Goal: Task Accomplishment & Management: Manage account settings

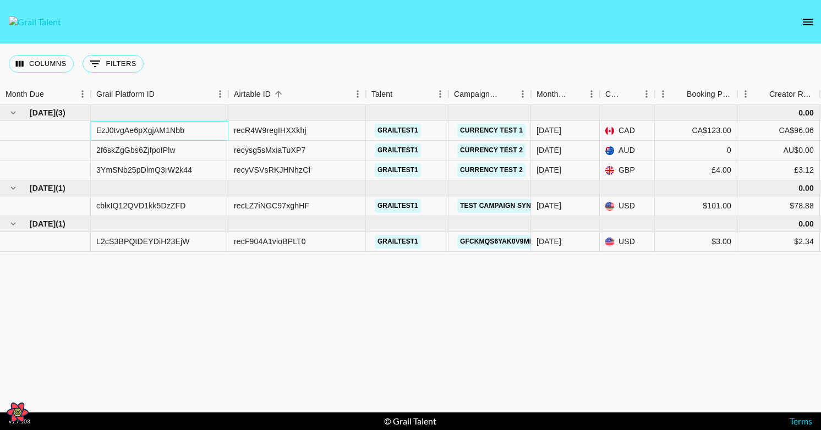
click at [122, 132] on div "EzJ0tvgAe6pXgjAM1Nbb" at bounding box center [140, 130] width 88 height 11
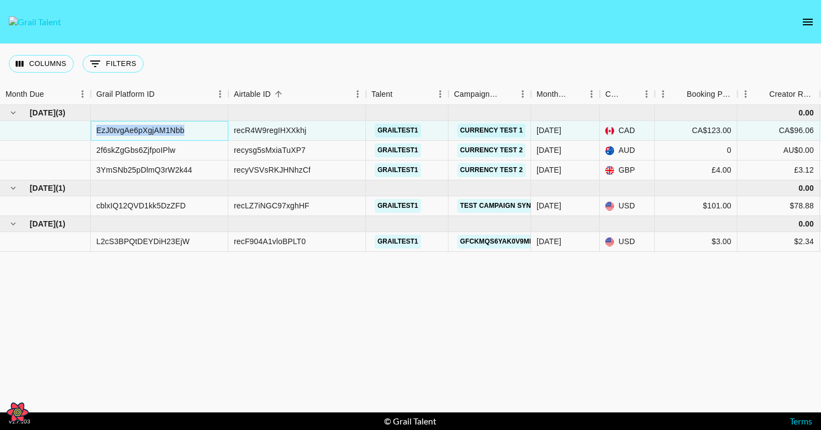
click at [122, 132] on div "EzJ0tvgAe6pXgjAM1Nbb" at bounding box center [140, 130] width 88 height 11
click at [265, 130] on div "recR4W9regIHXXkhj" at bounding box center [270, 130] width 73 height 11
click at [160, 130] on div "EzJ0tvgAe6pXgjAM1Nbb" at bounding box center [140, 130] width 88 height 11
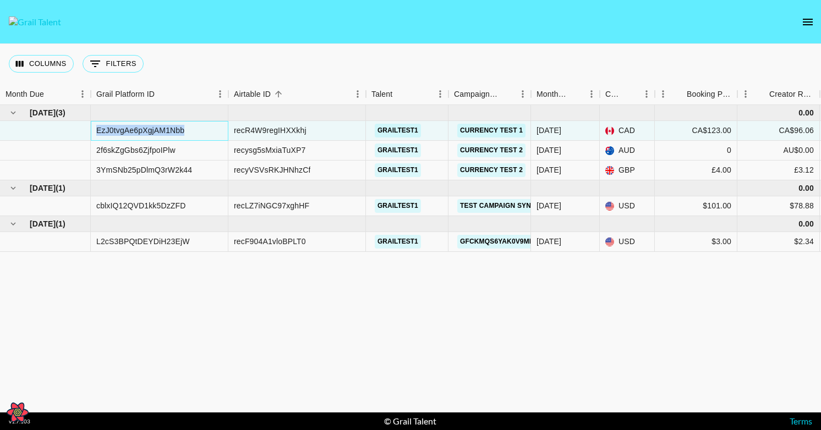
click at [160, 130] on div "EzJ0tvgAe6pXgjAM1Nbb" at bounding box center [140, 130] width 88 height 11
click at [282, 128] on div "recR4W9regIHXXkhj" at bounding box center [270, 130] width 73 height 11
click at [212, 314] on div "[DATE] ( 3 ) 0.00 EzJ0tvgAe6pXgjAM1Nbb recR4W9regIHXXkhj grailtest1 Currency Te…" at bounding box center [658, 259] width 1316 height 308
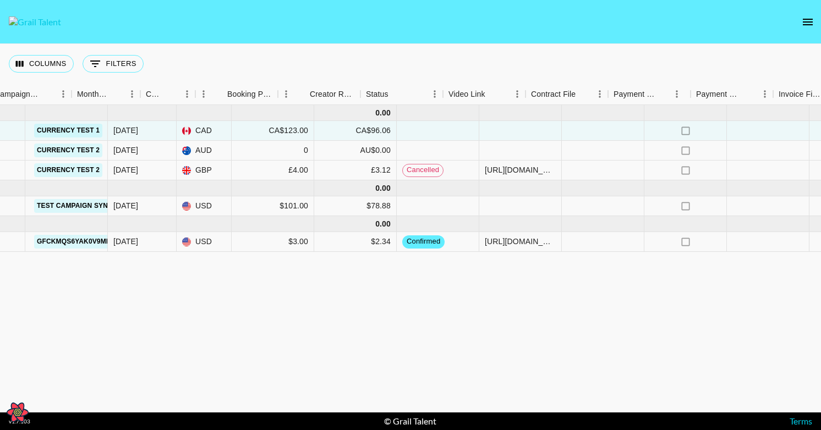
scroll to position [0, 494]
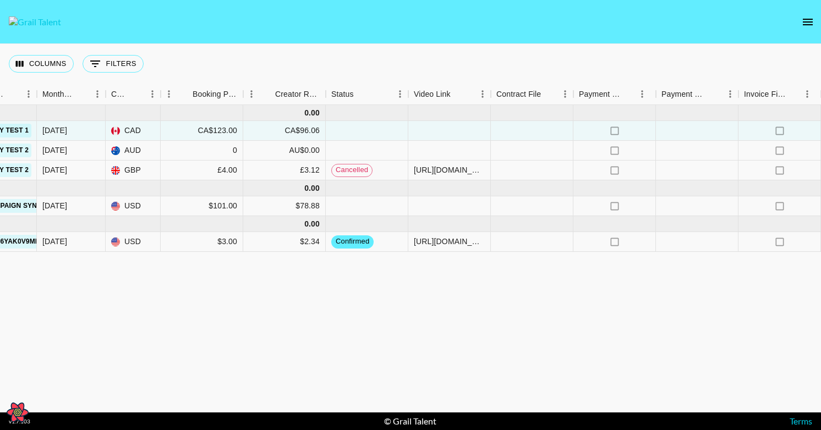
click at [661, 67] on div "Columns 0 Filters + Booking" at bounding box center [410, 64] width 821 height 40
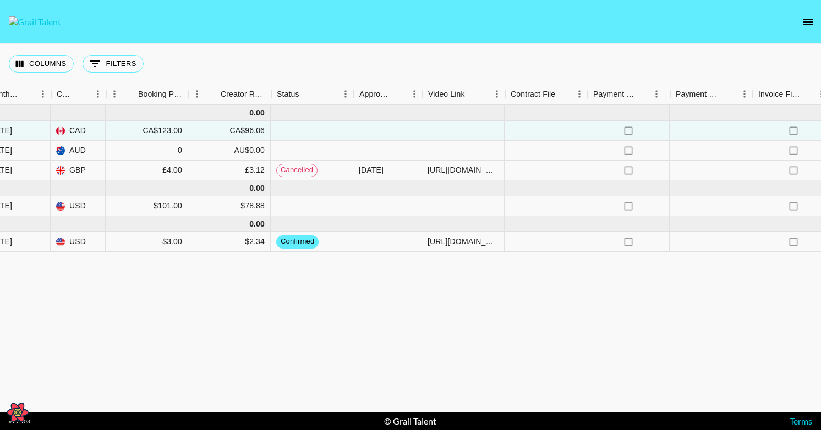
scroll to position [0, 548]
click at [385, 170] on div "[DATE]" at bounding box center [372, 170] width 25 height 11
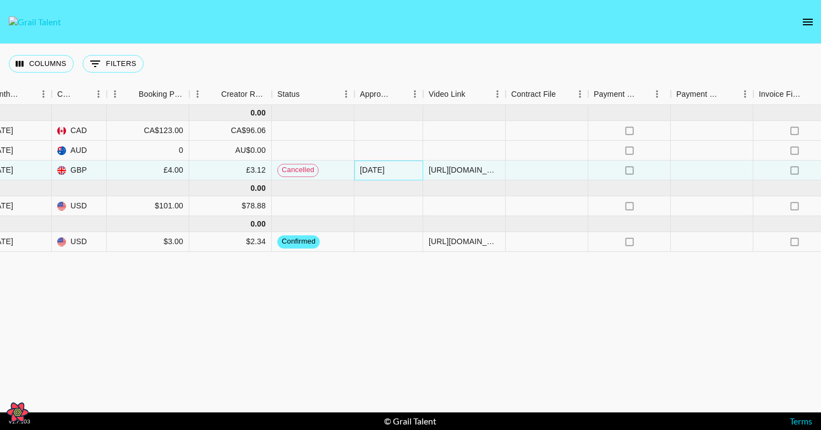
click at [385, 170] on div "[DATE]" at bounding box center [372, 170] width 25 height 11
click at [371, 331] on div "[DATE] ( 3 ) 0.00 EzJ0tvgAe6pXgjAM1Nbb recR4W9regIHXXkhj grailtest1 Currency Te…" at bounding box center [144, 259] width 1384 height 308
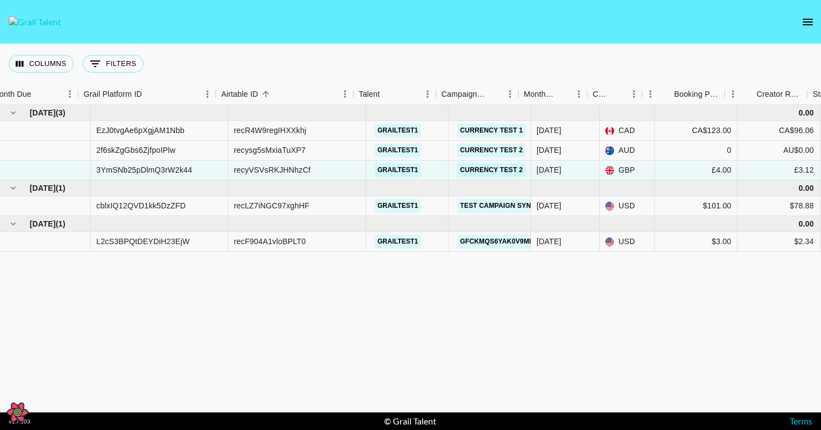
scroll to position [0, 29]
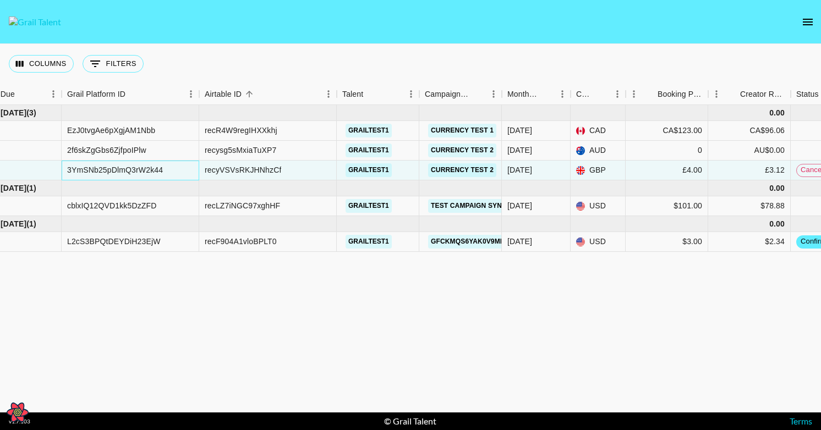
click at [97, 172] on div "3YmSNb25pDlmQ3rW2k44" at bounding box center [115, 170] width 96 height 11
copy div "3YmSNb25pDlmQ3rW2k44"
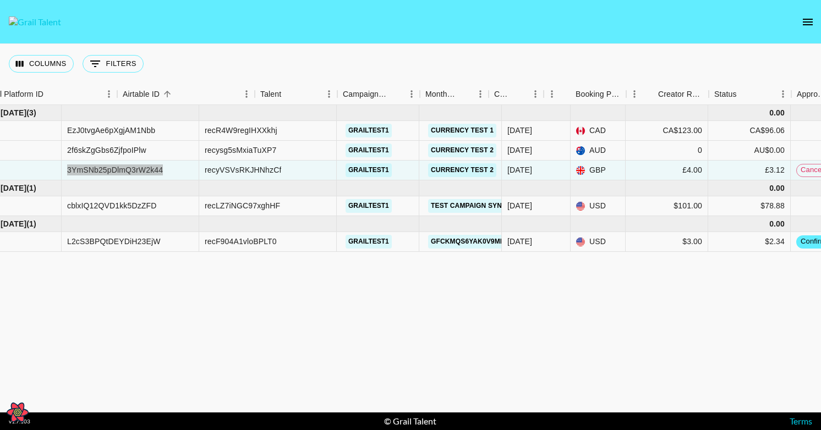
scroll to position [0, 212]
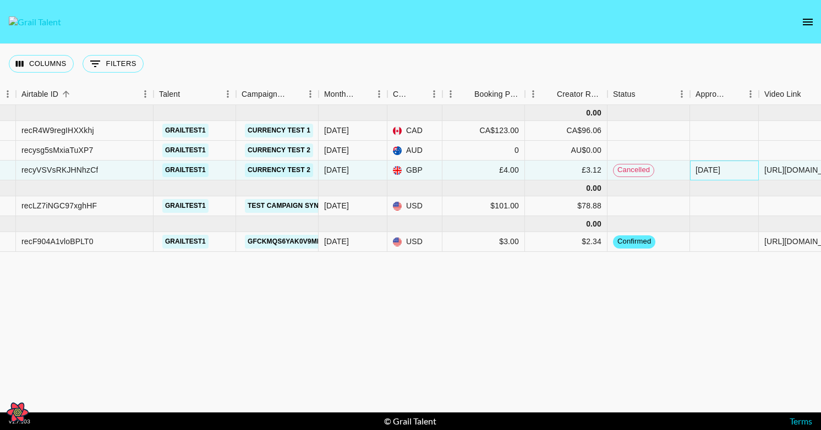
click at [707, 169] on div "[DATE]" at bounding box center [708, 170] width 25 height 11
click at [707, 170] on div "[DATE]" at bounding box center [708, 170] width 25 height 11
click at [674, 366] on div "[DATE] ( 3 ) 0.00 EzJ0tvgAe6pXgjAM1Nbb recR4W9regIHXXkhj grailtest1 Currency Te…" at bounding box center [480, 259] width 1384 height 308
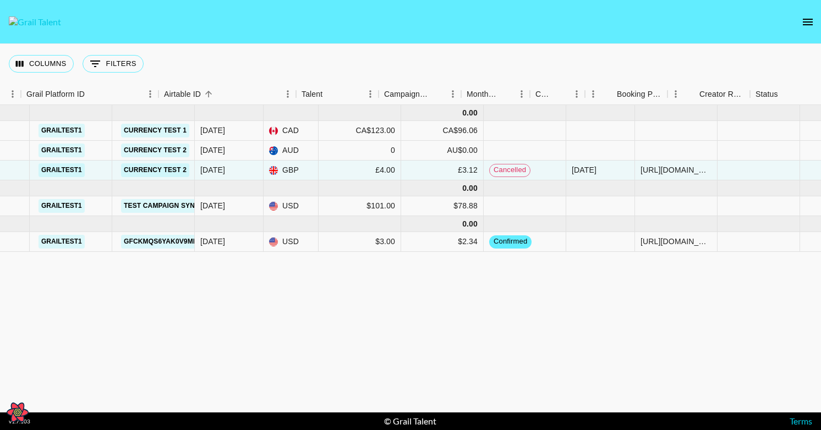
scroll to position [0, 0]
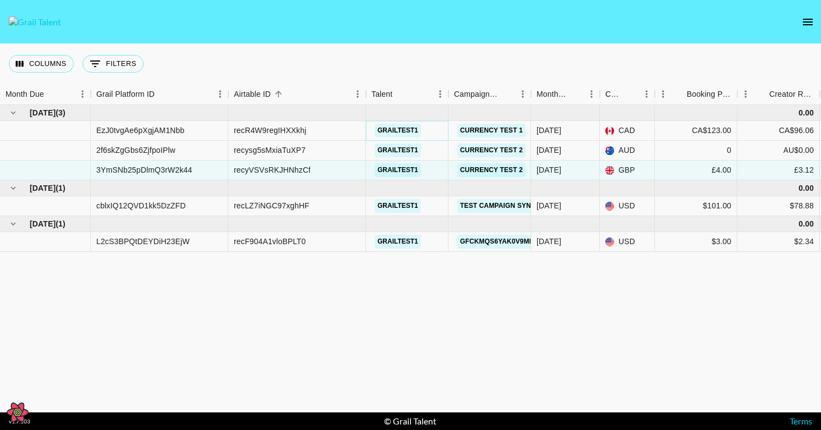
click at [401, 127] on button "grailtest1" at bounding box center [398, 131] width 46 height 14
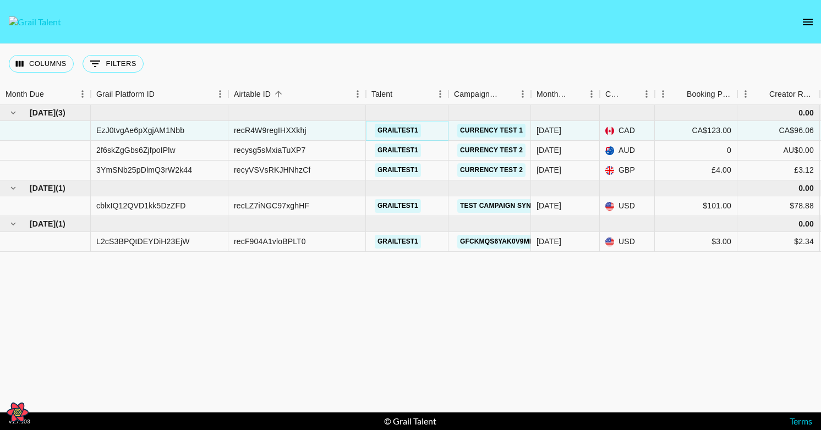
click at [399, 128] on button "grailtest1" at bounding box center [398, 131] width 46 height 14
click at [394, 129] on button "grailtest1" at bounding box center [398, 131] width 46 height 14
click at [493, 130] on link "Currency Test 1" at bounding box center [491, 131] width 68 height 14
click at [417, 126] on button "grailtest1" at bounding box center [398, 131] width 46 height 14
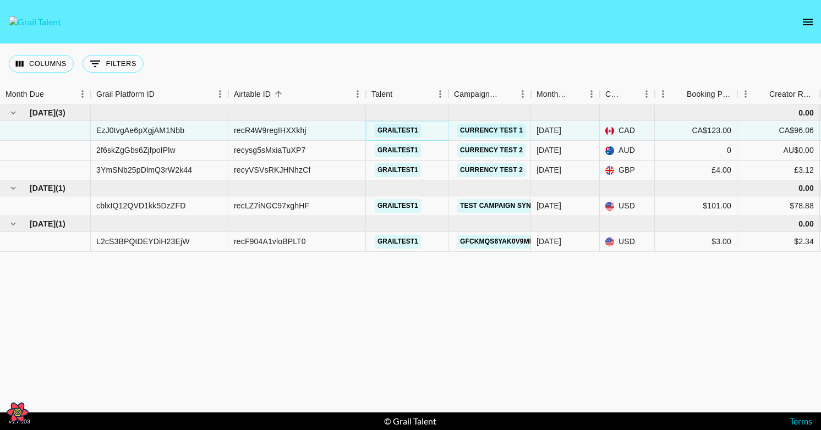
click at [407, 127] on button "grailtest1" at bounding box center [398, 131] width 46 height 14
click at [326, 69] on div "Columns 0 Filters + Booking" at bounding box center [410, 64] width 821 height 40
click at [404, 129] on button "grailtest1" at bounding box center [398, 131] width 46 height 14
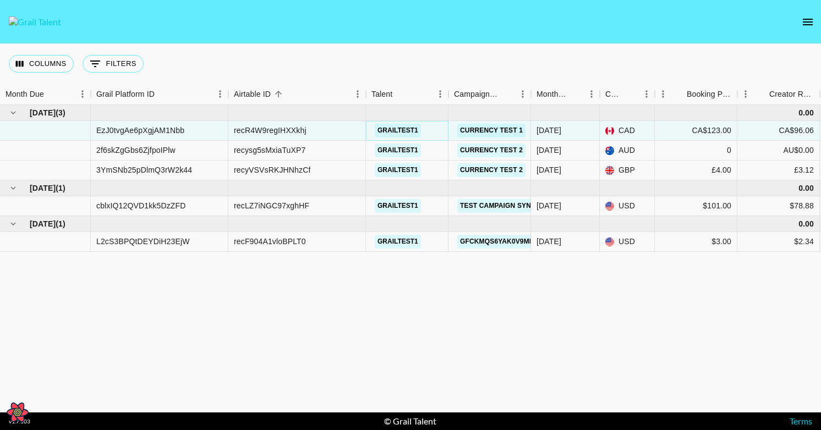
click at [404, 129] on button "grailtest1" at bounding box center [398, 131] width 46 height 14
click at [477, 131] on button "Currency Test 1" at bounding box center [490, 131] width 67 height 14
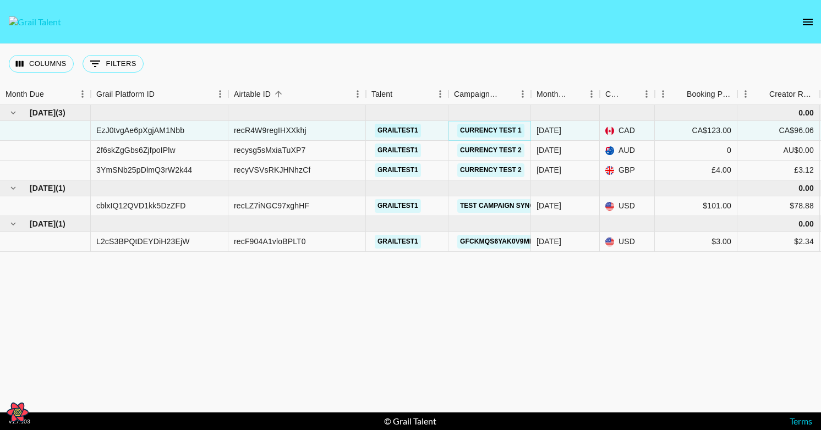
click at [477, 131] on button "Currency Test 1" at bounding box center [490, 131] width 67 height 14
click at [477, 151] on button "Currency Test 2" at bounding box center [490, 151] width 67 height 14
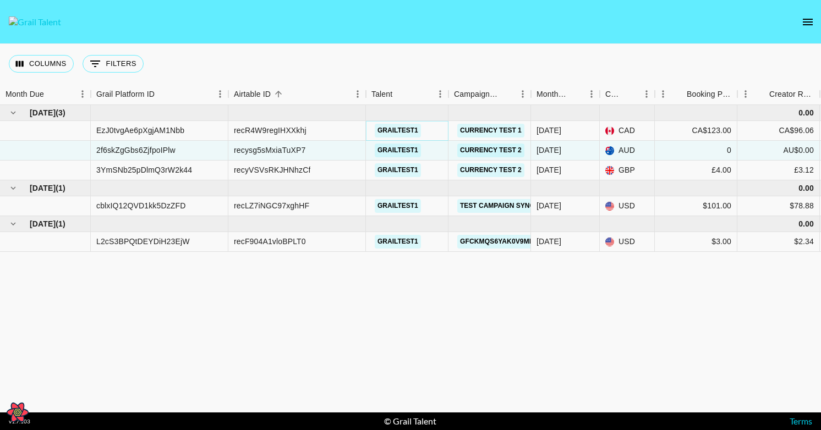
click at [395, 124] on button "grailtest1" at bounding box center [398, 131] width 46 height 14
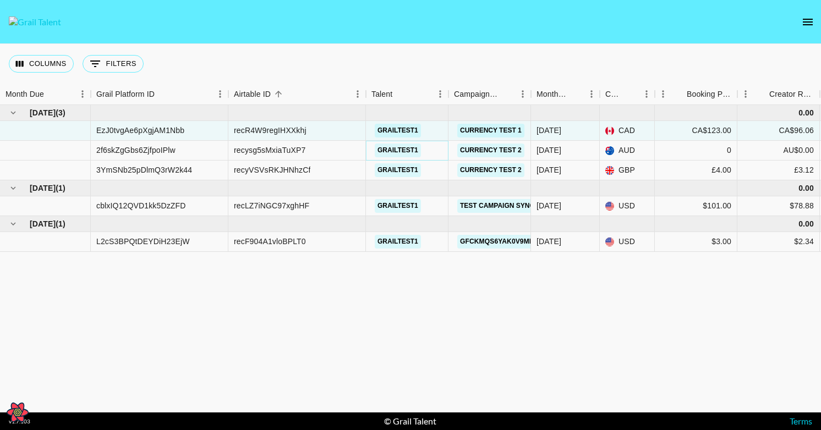
click at [394, 151] on button "grailtest1" at bounding box center [398, 151] width 46 height 14
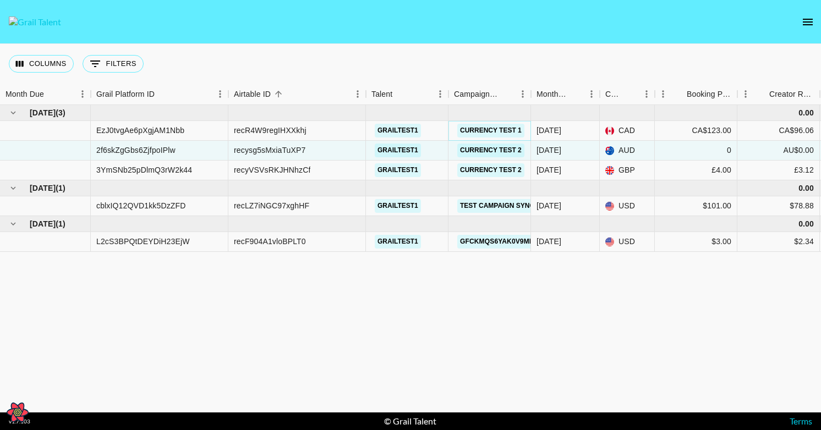
click at [478, 129] on button "Currency Test 1" at bounding box center [490, 131] width 67 height 14
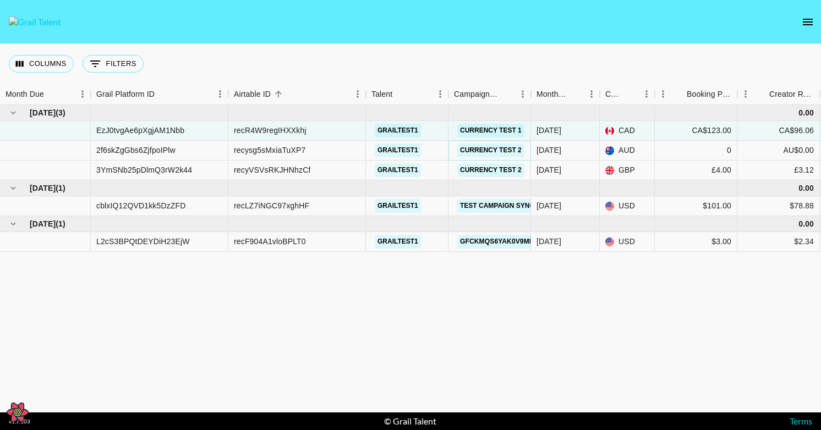
click at [478, 150] on button "Currency Test 2" at bounding box center [490, 151] width 67 height 14
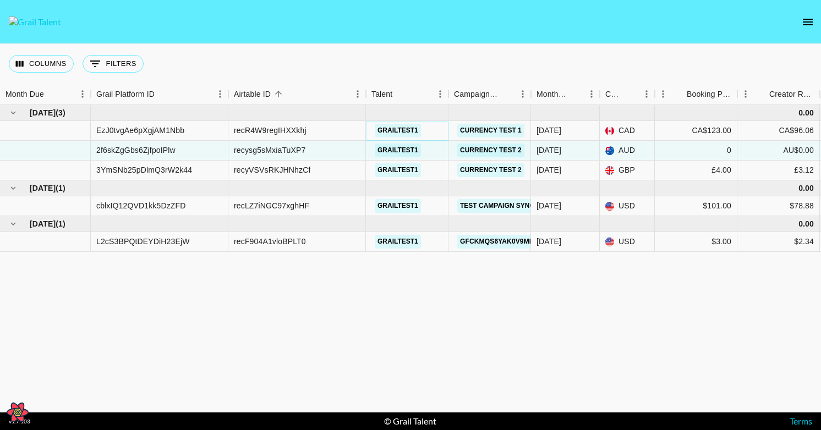
click at [384, 128] on button "grailtest1" at bounding box center [398, 131] width 46 height 14
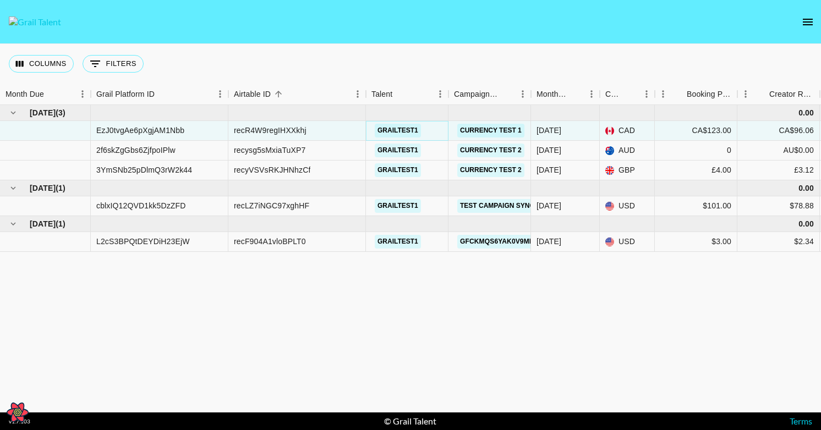
click at [384, 128] on button "grailtest1" at bounding box center [398, 131] width 46 height 14
click at [480, 132] on button "Currency Test 1" at bounding box center [490, 131] width 67 height 14
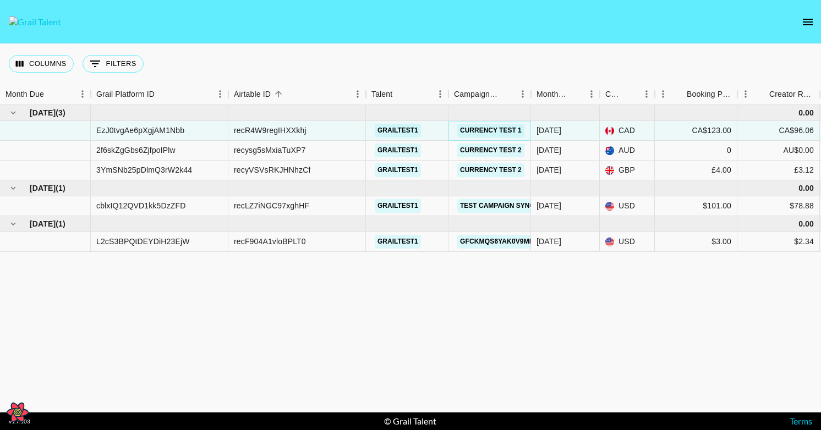
click at [480, 132] on button "Currency Test 1" at bounding box center [490, 131] width 67 height 14
click at [356, 74] on div "Columns 0 Filters + Booking" at bounding box center [410, 64] width 821 height 40
click at [806, 17] on icon "open drawer" at bounding box center [808, 21] width 13 height 13
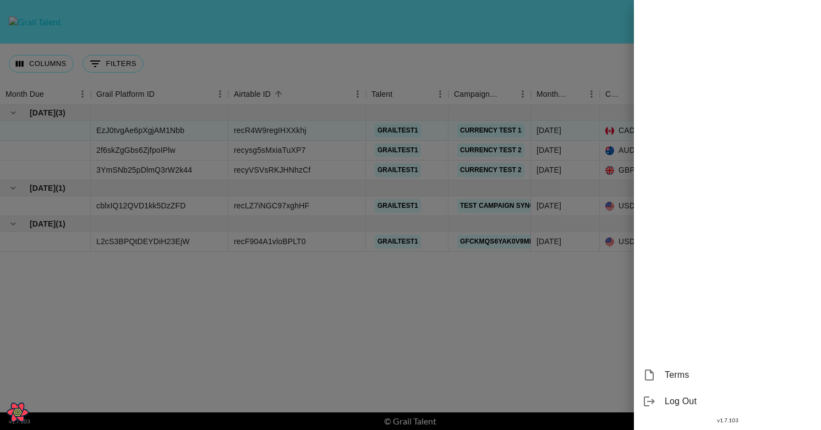
click at [444, 63] on div at bounding box center [410, 215] width 821 height 430
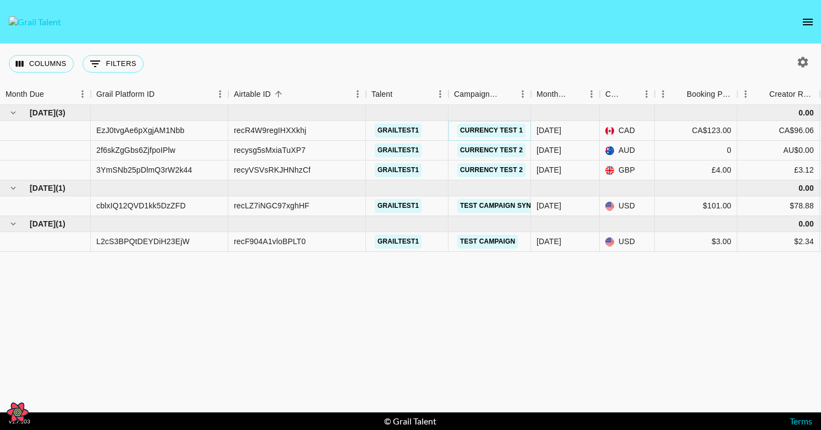
click at [494, 129] on link "Currency Test 1" at bounding box center [491, 131] width 68 height 14
click at [481, 130] on button "Currency Test 1" at bounding box center [490, 131] width 67 height 14
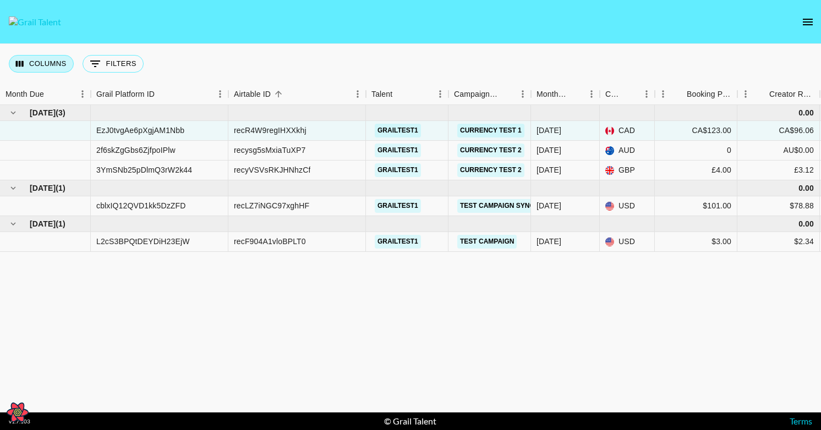
click at [51, 67] on button "Columns" at bounding box center [41, 64] width 65 height 18
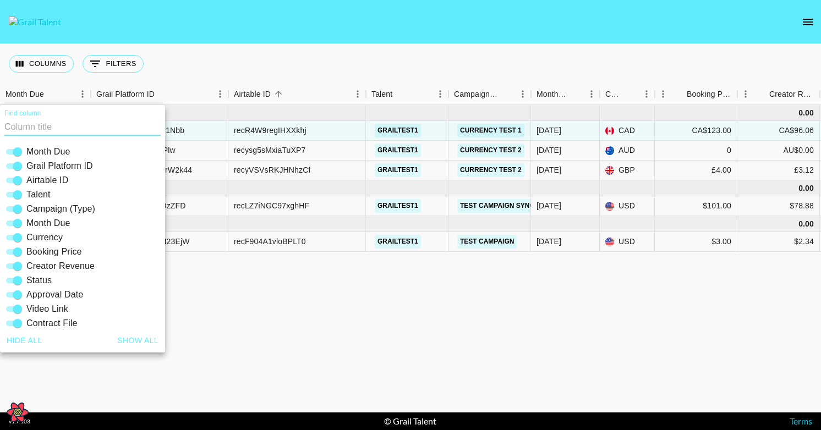
click at [19, 182] on input "Airtable ID" at bounding box center [18, 180] width 40 height 13
checkbox input "false"
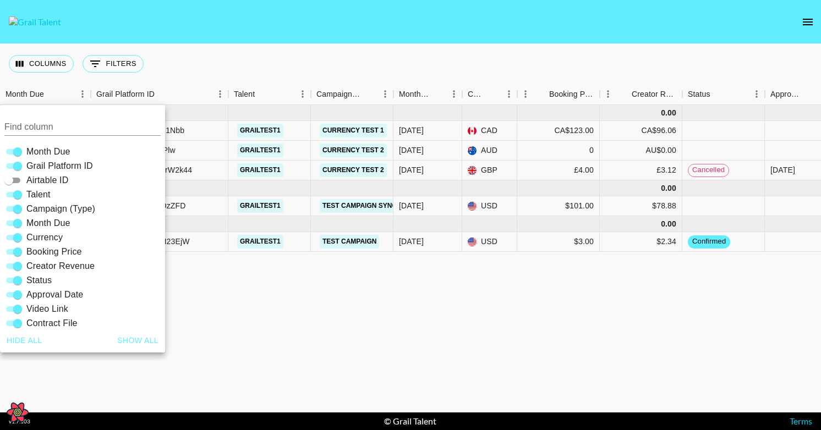
click at [218, 46] on div "Columns 0 Filters + Booking" at bounding box center [410, 64] width 821 height 40
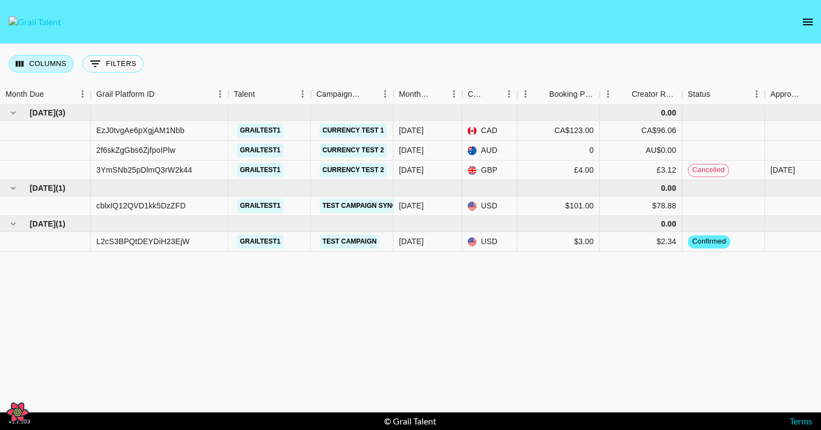
click at [47, 64] on button "Columns" at bounding box center [41, 64] width 65 height 18
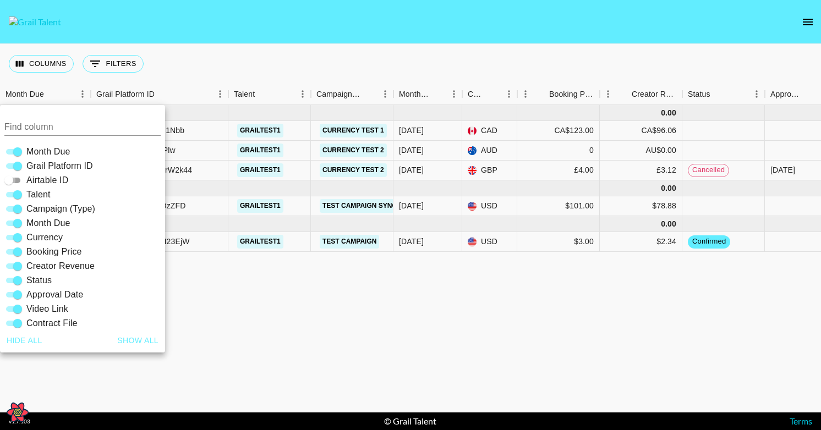
click at [17, 178] on input "Airtable ID" at bounding box center [9, 180] width 40 height 13
checkbox input "true"
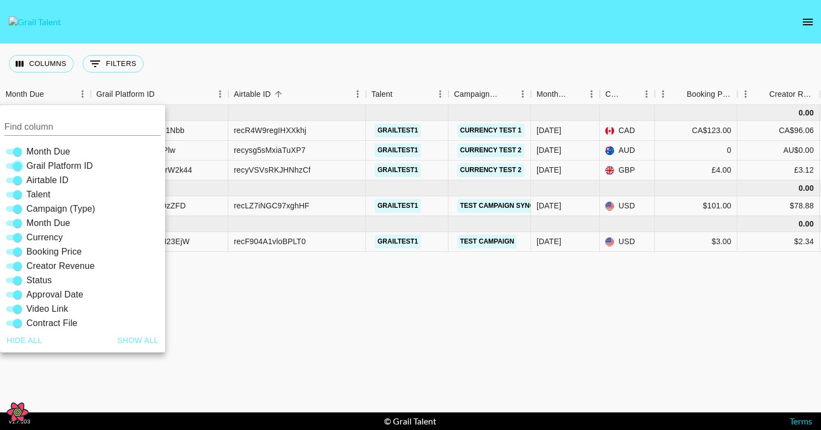
click at [18, 164] on input "Grail Platform ID" at bounding box center [18, 166] width 40 height 13
checkbox input "false"
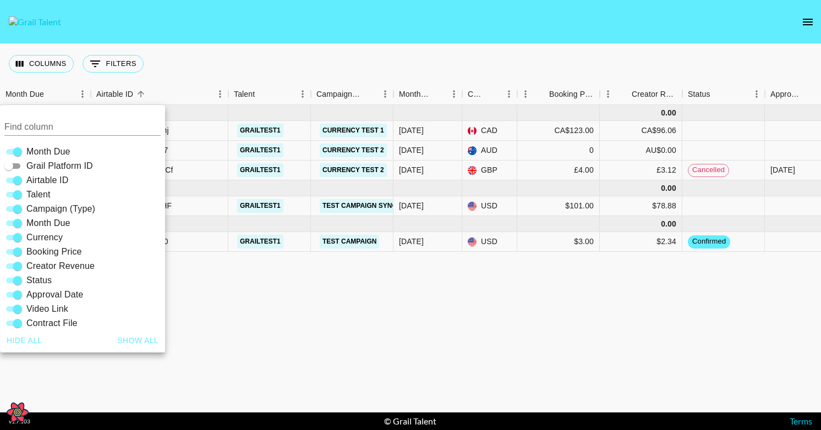
click at [417, 337] on div "[DATE] ( 3 ) 0.00 recR4W9regIHXXkhj grailtest1 Currency Test [DATE] CAD CA$123.…" at bounding box center [623, 259] width 1247 height 308
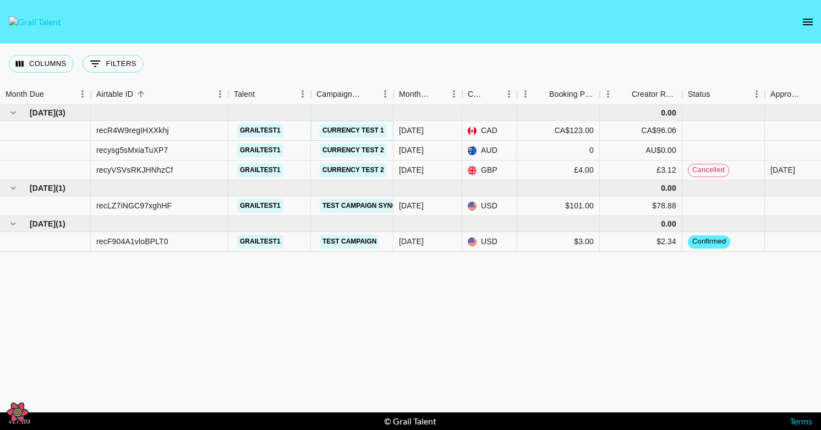
click at [366, 129] on button "Currency Test 1" at bounding box center [353, 131] width 67 height 14
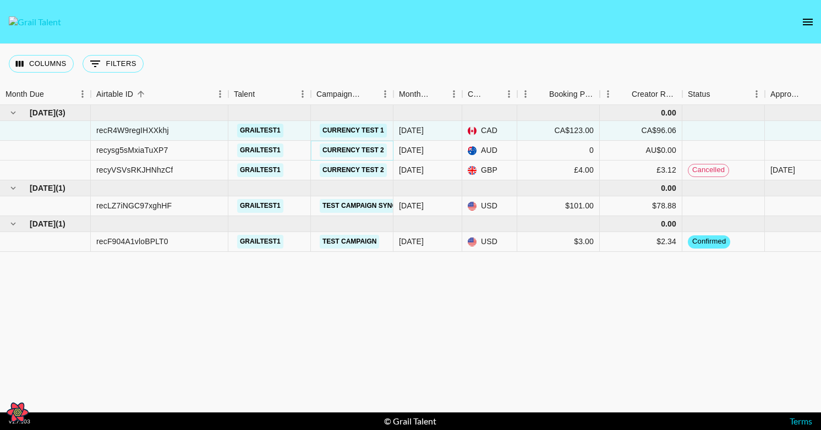
click at [363, 152] on button "Currency Test 2" at bounding box center [353, 151] width 67 height 14
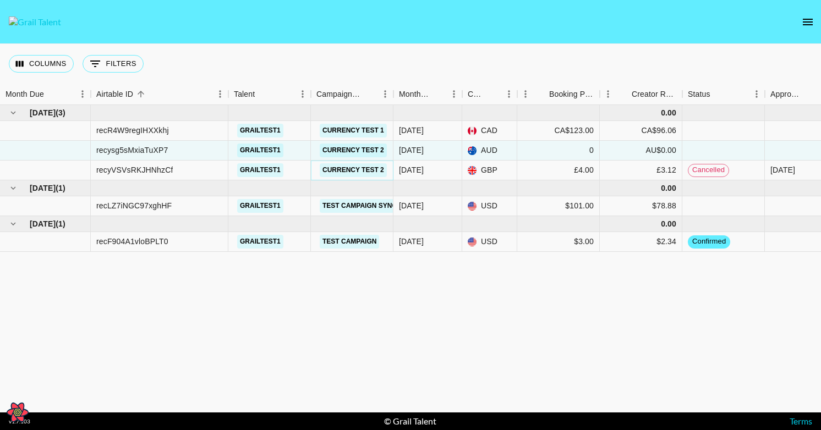
click at [359, 165] on button "Currency Test 2" at bounding box center [353, 170] width 67 height 14
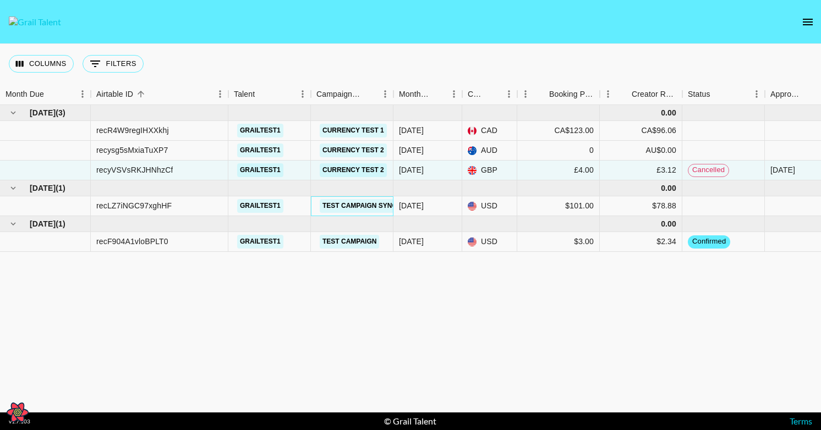
click at [353, 198] on div "Test Campaign Sync Updates" at bounding box center [376, 206] width 119 height 20
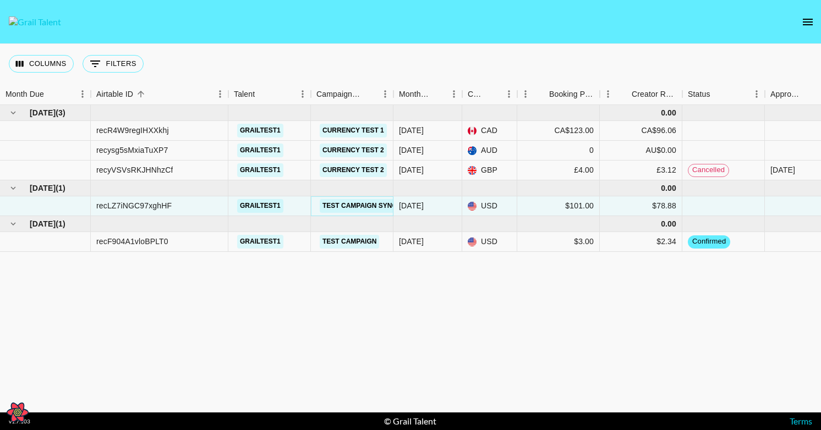
click at [351, 209] on button "Test Campaign Sync Updates" at bounding box center [376, 206] width 113 height 14
click at [351, 238] on button "Test Campaign" at bounding box center [349, 242] width 59 height 14
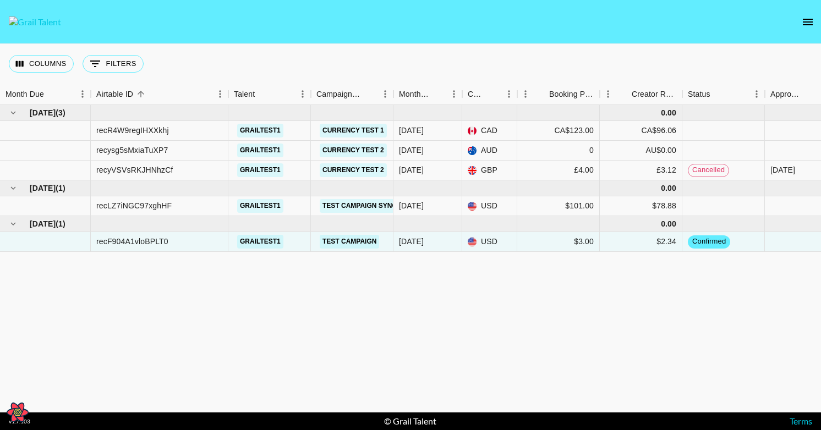
click at [365, 304] on div "[DATE] ( 3 ) 0.00 recR4W9regIHXXkhj grailtest1 Currency Test [DATE] CAD CA$123.…" at bounding box center [623, 259] width 1247 height 308
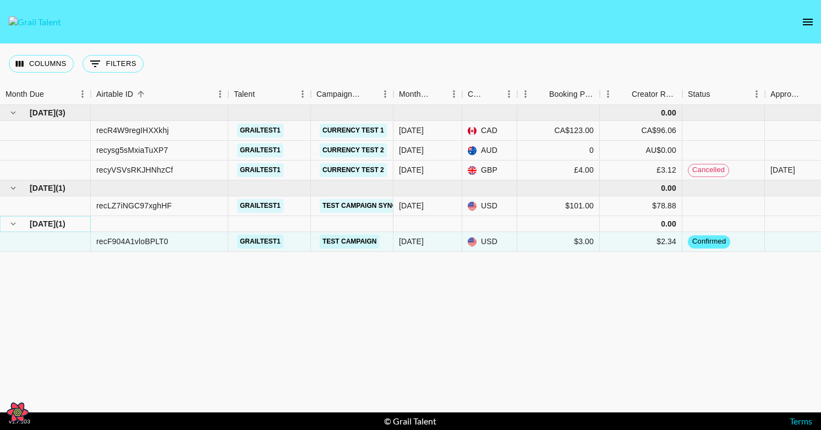
click at [12, 226] on icon "hide children" at bounding box center [13, 224] width 10 height 10
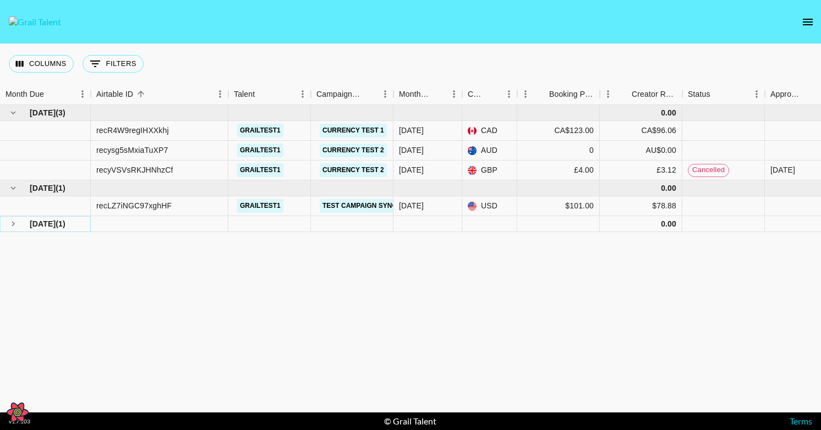
click at [12, 226] on icon "see children" at bounding box center [13, 224] width 10 height 10
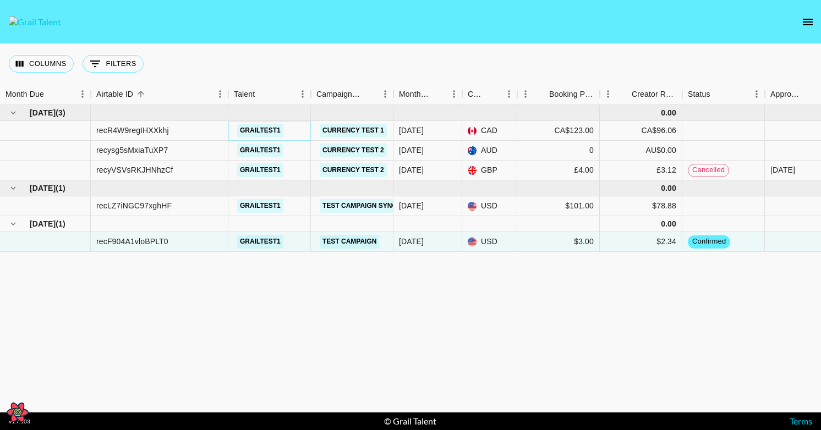
click at [249, 132] on button "grailtest1" at bounding box center [260, 131] width 46 height 14
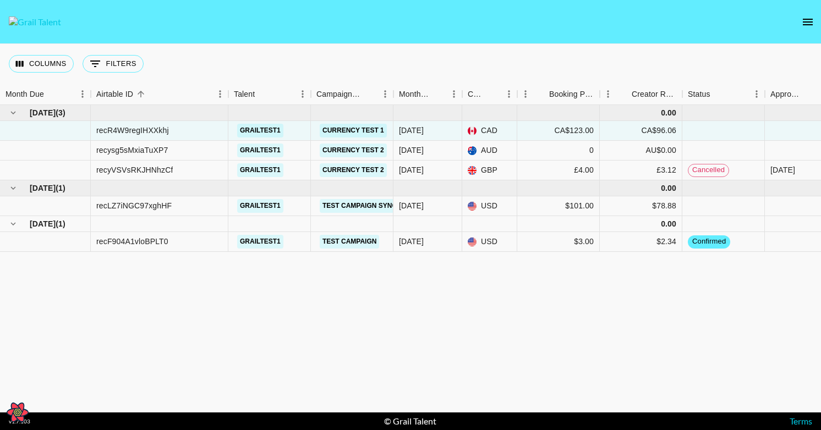
click at [268, 62] on div "Columns 0 Filters + Booking" at bounding box center [410, 64] width 821 height 40
